Goal: Task Accomplishment & Management: Use online tool/utility

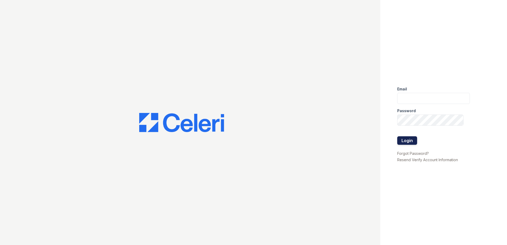
type input "[EMAIL_ADDRESS][DOMAIN_NAME]"
click at [411, 141] on button "Login" at bounding box center [407, 140] width 20 height 8
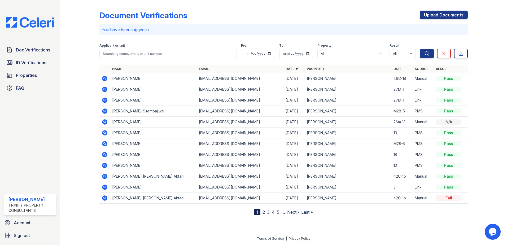
drag, startPoint x: 27, startPoint y: 76, endPoint x: 57, endPoint y: 75, distance: 30.5
click at [27, 76] on span "Properties" at bounding box center [26, 75] width 21 height 6
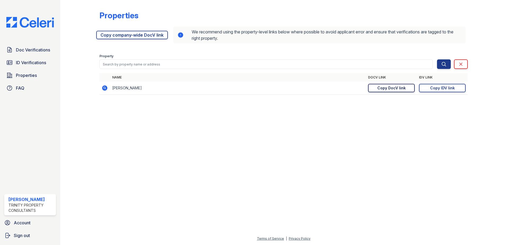
click at [395, 88] on div "Copy DocV link" at bounding box center [391, 87] width 28 height 5
click at [439, 89] on div "Copy IDV link" at bounding box center [442, 87] width 25 height 5
click at [37, 52] on span "Doc Verifications" at bounding box center [33, 50] width 34 height 6
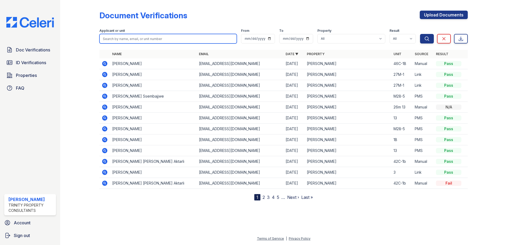
click at [129, 37] on input "search" at bounding box center [167, 39] width 137 height 10
type input "agnes"
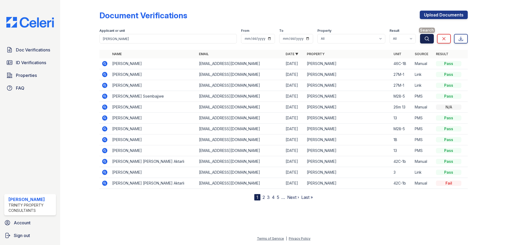
click at [430, 38] on button "Search" at bounding box center [427, 39] width 14 height 10
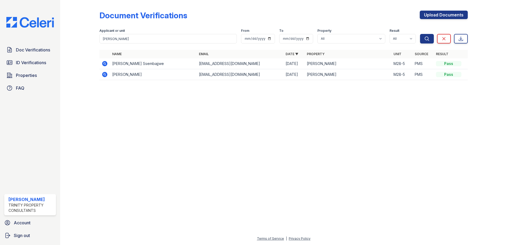
click at [124, 74] on td "Agnes Baluka" at bounding box center [153, 74] width 87 height 11
click at [105, 76] on icon at bounding box center [104, 74] width 5 height 5
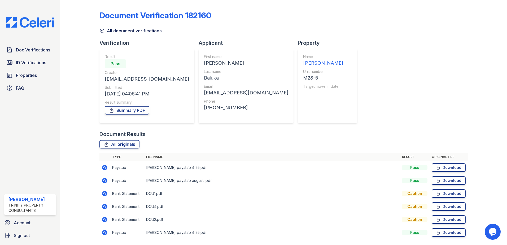
scroll to position [17, 0]
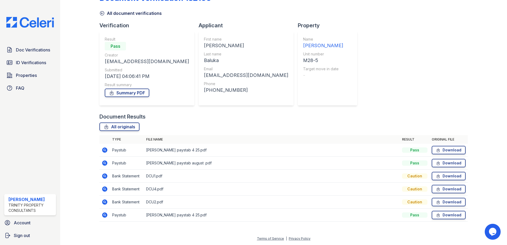
click at [106, 150] on icon at bounding box center [104, 149] width 5 height 5
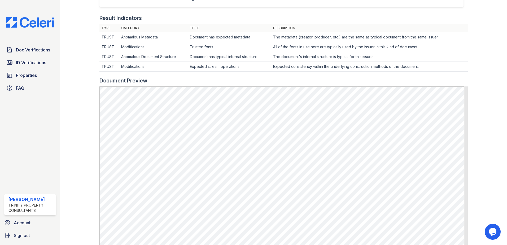
scroll to position [159, 0]
